Goal: Browse casually: Explore the website without a specific task or goal

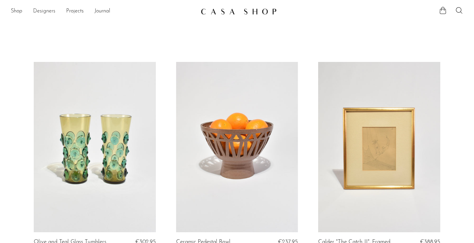
click at [42, 12] on link "Designers" at bounding box center [44, 11] width 22 height 9
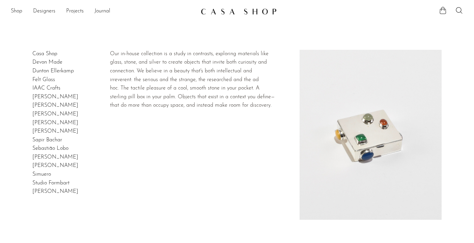
click at [52, 54] on link "Casa Shop" at bounding box center [44, 53] width 25 height 5
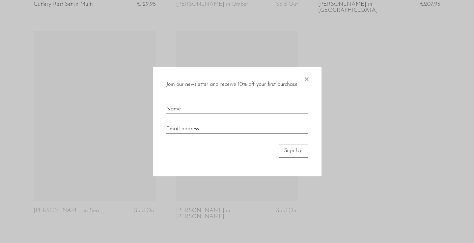
scroll to position [1326, 0]
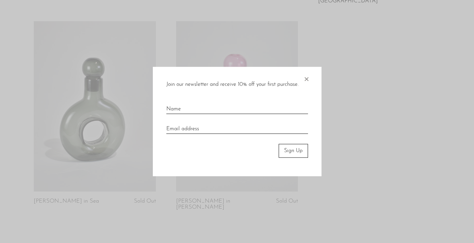
click at [307, 79] on span "×" at bounding box center [306, 78] width 7 height 22
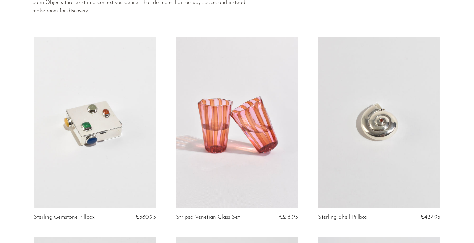
scroll to position [0, 0]
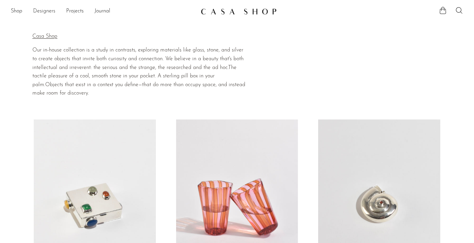
click at [43, 13] on link "Designers" at bounding box center [44, 11] width 22 height 9
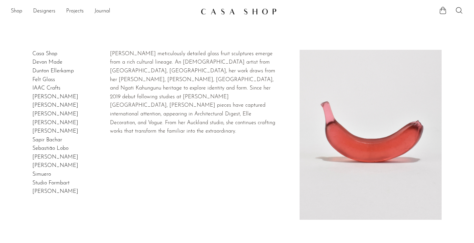
click at [55, 61] on link "Devon Made" at bounding box center [47, 62] width 30 height 5
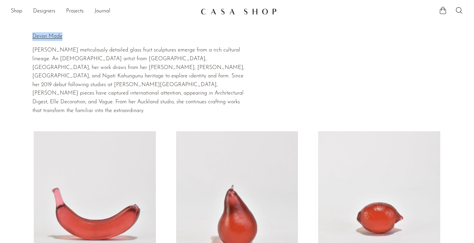
drag, startPoint x: 27, startPoint y: 36, endPoint x: 70, endPoint y: 36, distance: 43.8
click at [70, 36] on section "Home Collections Devon Made Devon Made [PERSON_NAME] meticulously detailed glas…" at bounding box center [237, 69] width 474 height 91
copy div "Home Collections Devon Made Devon Made"
click at [53, 36] on p "Devon Made" at bounding box center [138, 36] width 213 height 9
click at [52, 37] on p "Devon Made" at bounding box center [138, 36] width 213 height 9
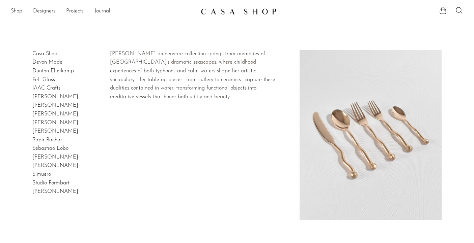
click at [42, 96] on link "Izabel Lam" at bounding box center [55, 96] width 46 height 5
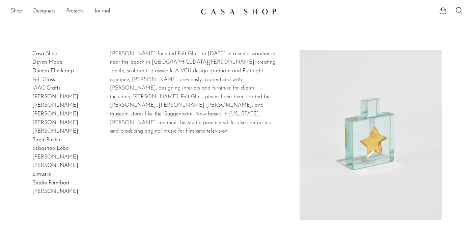
click at [47, 80] on link "Felt Glass" at bounding box center [43, 79] width 23 height 5
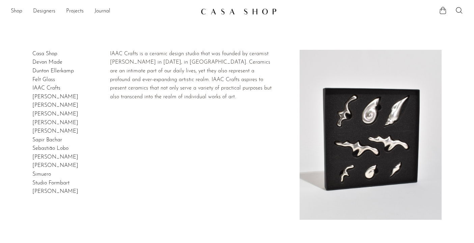
click at [45, 87] on link "IAAC Crafts" at bounding box center [46, 88] width 28 height 5
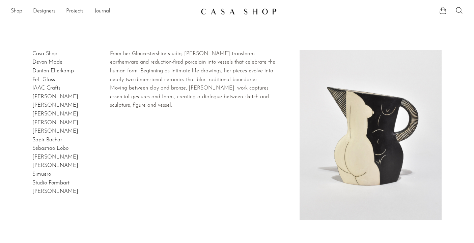
click at [46, 103] on h2 "Jude Jelfs" at bounding box center [55, 105] width 46 height 9
click at [48, 105] on link "Jude Jelfs" at bounding box center [55, 105] width 46 height 5
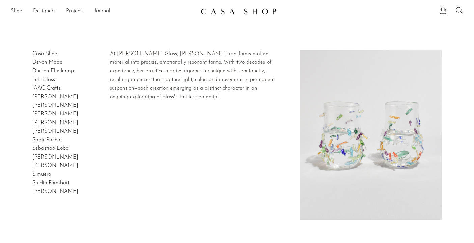
click at [48, 112] on link "Lisa Stover" at bounding box center [55, 114] width 46 height 5
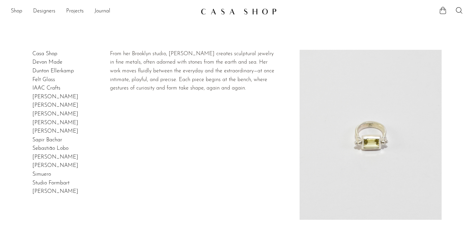
click at [43, 123] on link "Lizzie Ames" at bounding box center [55, 122] width 46 height 5
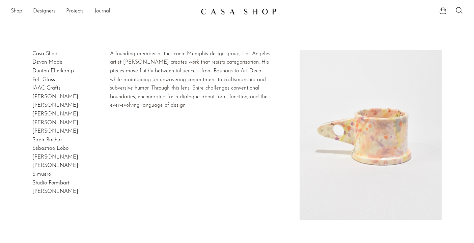
click at [51, 129] on link "Peter Shire" at bounding box center [55, 131] width 46 height 5
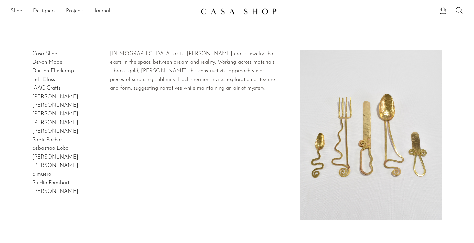
click at [49, 151] on link "Sebastião Lobo" at bounding box center [50, 148] width 36 height 5
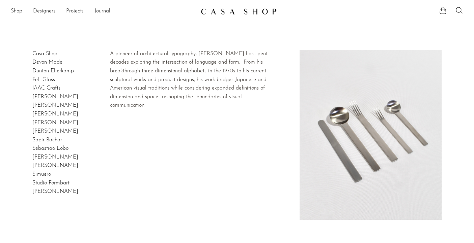
click at [54, 192] on link "Takenobu Igarashi" at bounding box center [55, 191] width 46 height 5
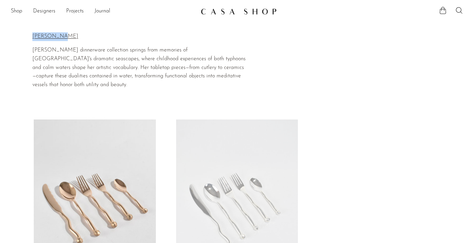
drag, startPoint x: 30, startPoint y: 38, endPoint x: 65, endPoint y: 39, distance: 34.4
click at [65, 39] on section "Home Collections Izabel Lam Izabel Lam Izabel Lam's dinnerware collection sprin…" at bounding box center [237, 63] width 474 height 79
copy div "Home Collections Izabel Lam Izabel Lam"
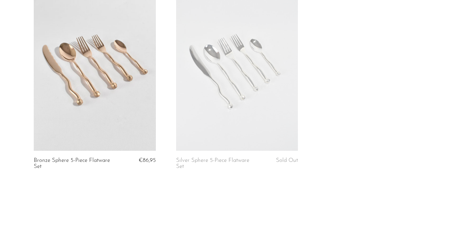
scroll to position [140, 0]
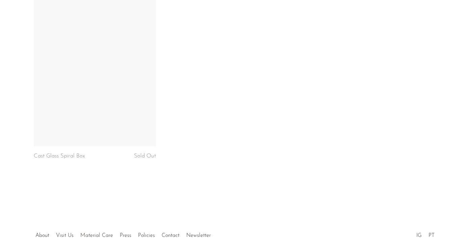
scroll to position [576, 0]
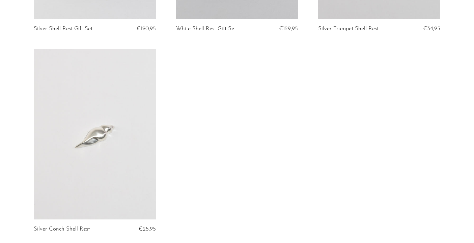
scroll to position [259, 0]
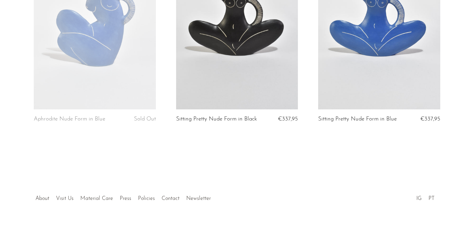
scroll to position [568, 0]
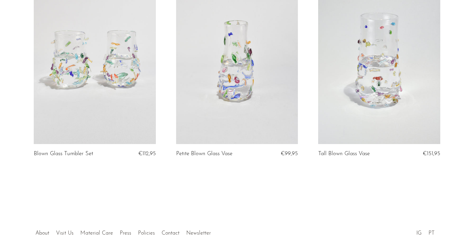
scroll to position [167, 0]
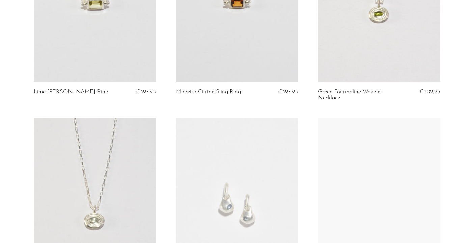
scroll to position [186, 0]
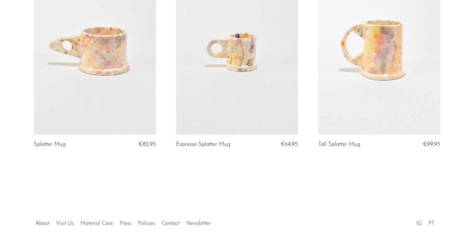
scroll to position [167, 0]
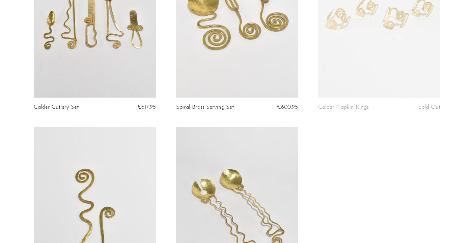
scroll to position [167, 0]
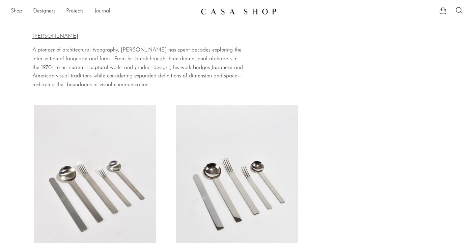
click at [99, 14] on link "Journal" at bounding box center [102, 11] width 16 height 9
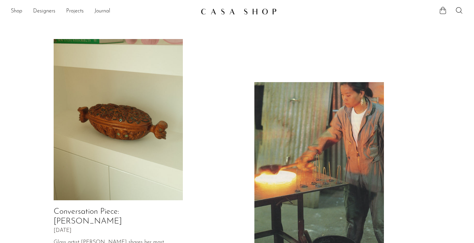
click at [253, 13] on img at bounding box center [239, 11] width 76 height 7
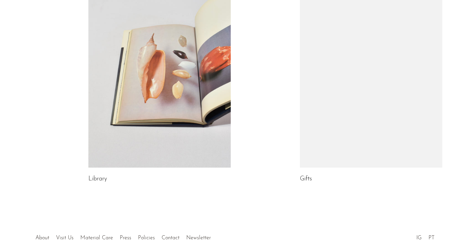
scroll to position [412, 0]
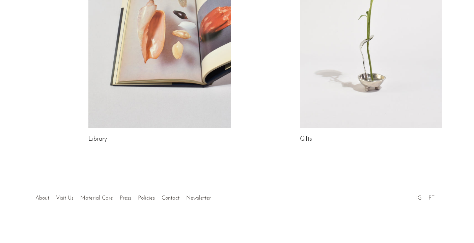
click at [416, 196] on link "IG" at bounding box center [418, 198] width 5 height 5
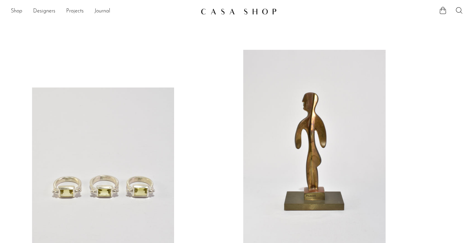
click at [461, 11] on icon at bounding box center [459, 10] width 8 height 8
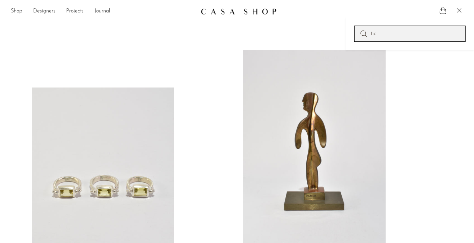
type input "tic"
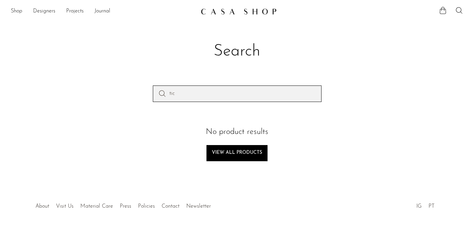
click at [262, 94] on input "tic" at bounding box center [237, 94] width 169 height 16
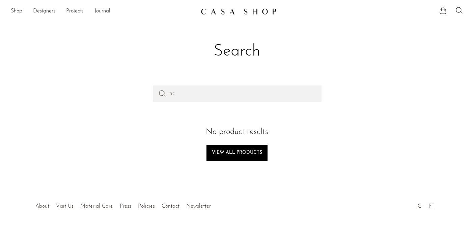
click at [71, 9] on link "Projects" at bounding box center [75, 11] width 18 height 9
click at [19, 10] on link "Shop" at bounding box center [16, 11] width 11 height 9
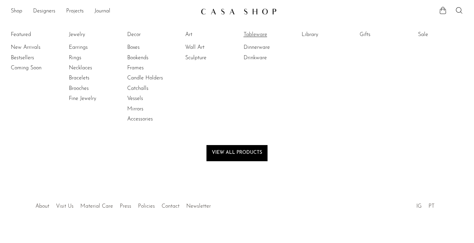
click at [258, 37] on link "Tableware" at bounding box center [268, 34] width 51 height 7
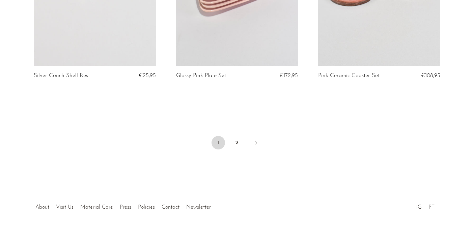
scroll to position [2399, 0]
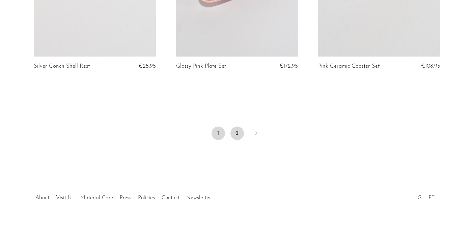
click at [237, 134] on link "2" at bounding box center [236, 133] width 13 height 13
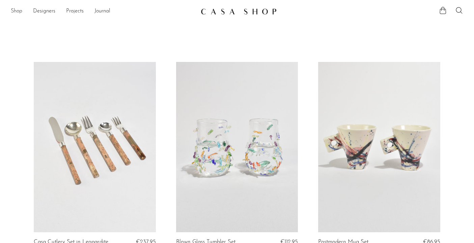
click at [20, 13] on link "Shop" at bounding box center [16, 11] width 11 height 9
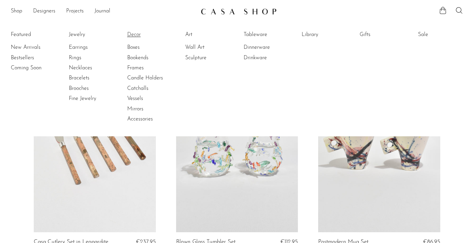
click at [133, 36] on link "Decor" at bounding box center [152, 34] width 51 height 7
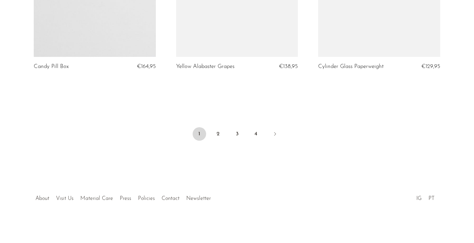
scroll to position [2405, 0]
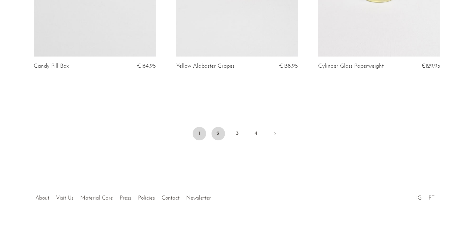
click at [219, 135] on link "2" at bounding box center [217, 133] width 13 height 13
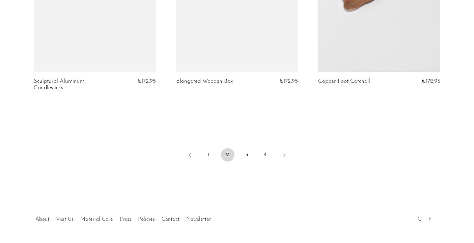
scroll to position [2380, 0]
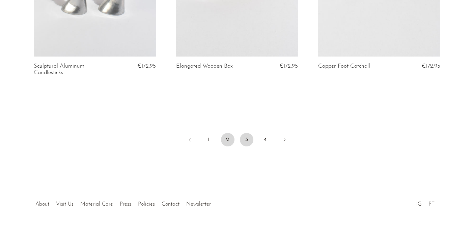
click at [251, 133] on link "3" at bounding box center [246, 139] width 13 height 13
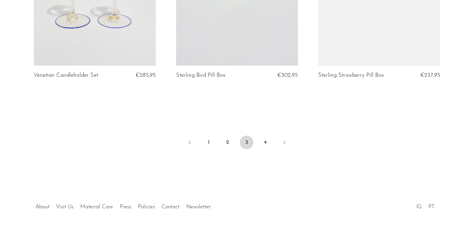
scroll to position [2392, 0]
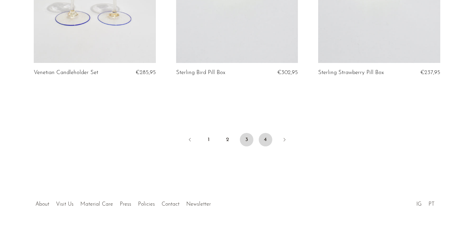
click at [261, 137] on link "4" at bounding box center [265, 139] width 13 height 13
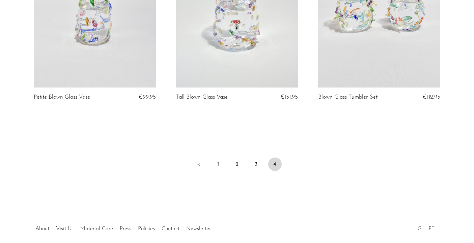
scroll to position [777, 0]
